Goal: Find specific page/section: Find specific page/section

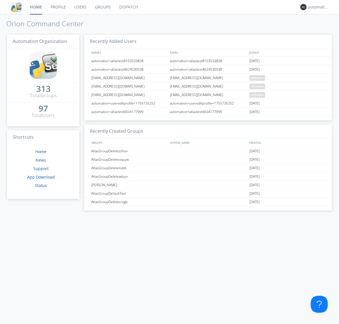
click at [128, 7] on link "Dispatch" at bounding box center [128, 7] width 27 height 14
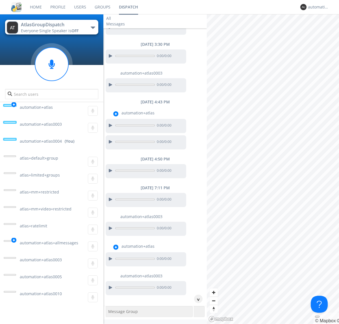
scroll to position [183, 0]
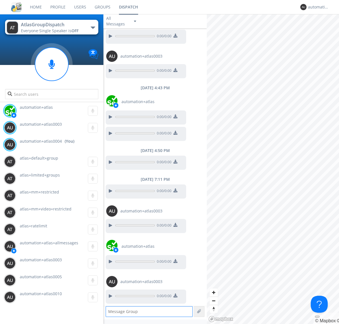
click at [93, 27] on div "button" at bounding box center [93, 28] width 5 height 2
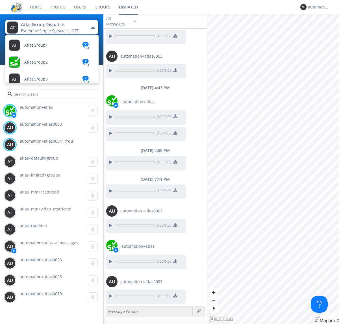
click at [44, 47] on span "AtlasGroupDispatch2" at bounding box center [35, 45] width 23 height 4
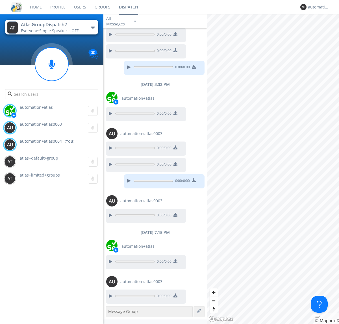
scroll to position [97, 0]
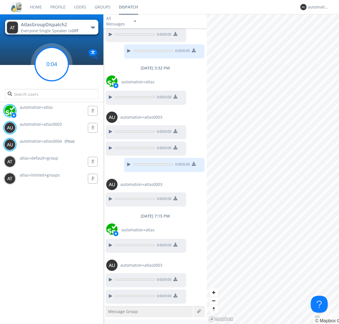
click at [52, 64] on g at bounding box center [51, 63] width 33 height 33
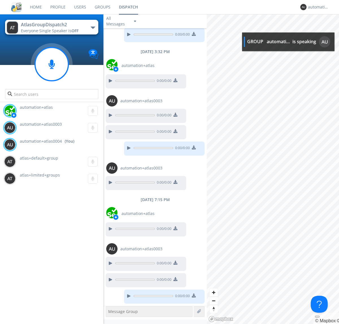
scroll to position [148, 0]
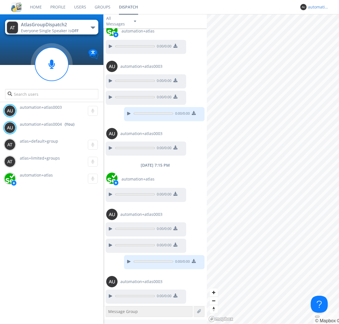
click at [317, 7] on div "automation+atlas0004" at bounding box center [318, 7] width 21 height 6
